Goal: Find specific page/section: Find specific page/section

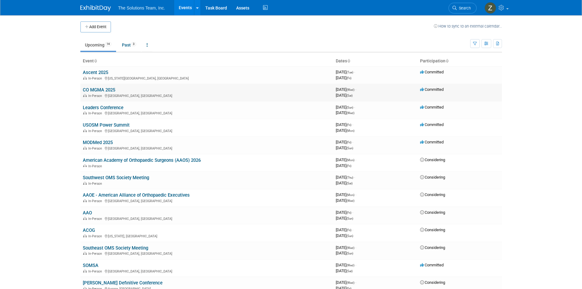
click at [111, 89] on link "CO MGMA 2025" at bounding box center [99, 89] width 32 height 5
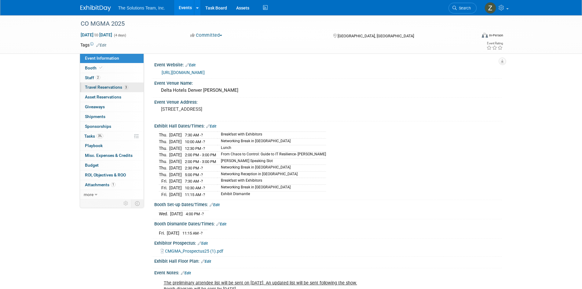
click at [132, 86] on link "3 Travel Reservations 3" at bounding box center [112, 86] width 64 height 9
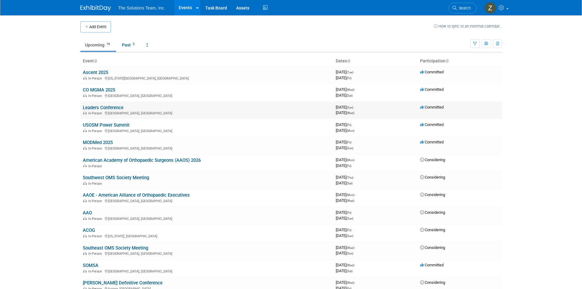
click at [115, 107] on link "Leaders Conference" at bounding box center [103, 107] width 41 height 5
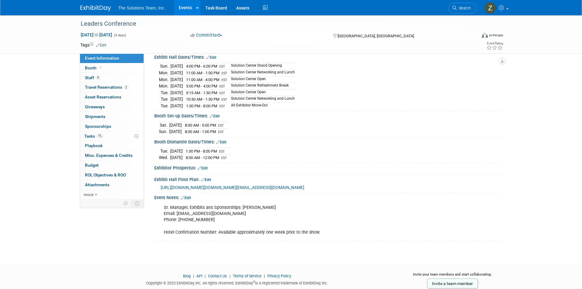
scroll to position [92, 0]
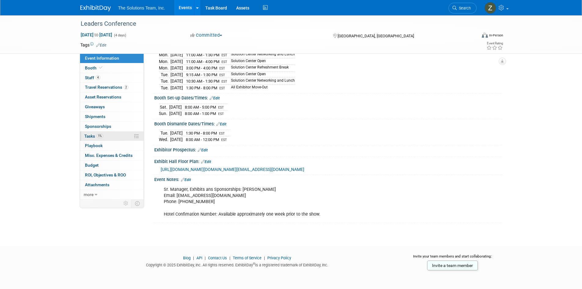
click at [112, 134] on link "1% Tasks 1%" at bounding box center [112, 135] width 64 height 9
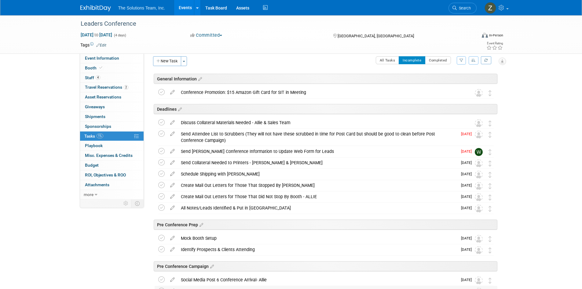
scroll to position [0, 0]
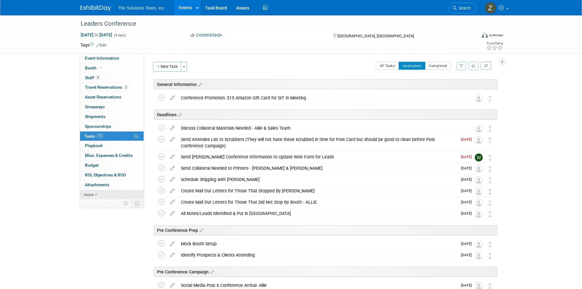
click at [96, 194] on icon at bounding box center [96, 194] width 3 height 4
